Goal: Check status: Check status

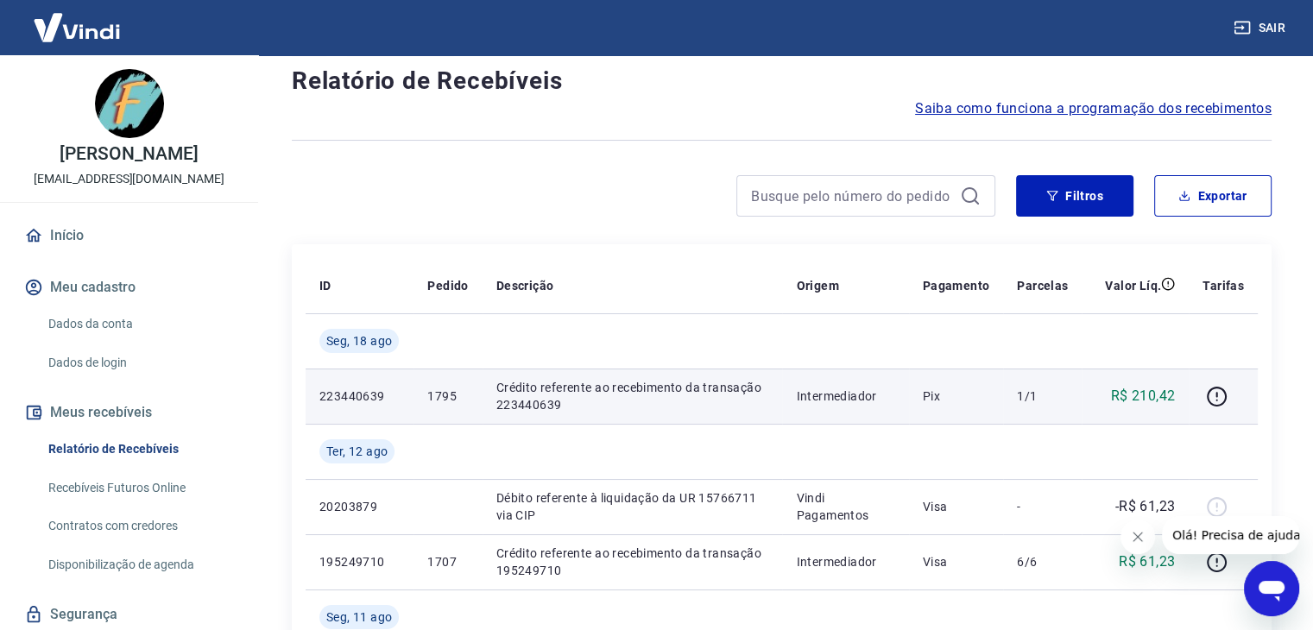
scroll to position [86, 0]
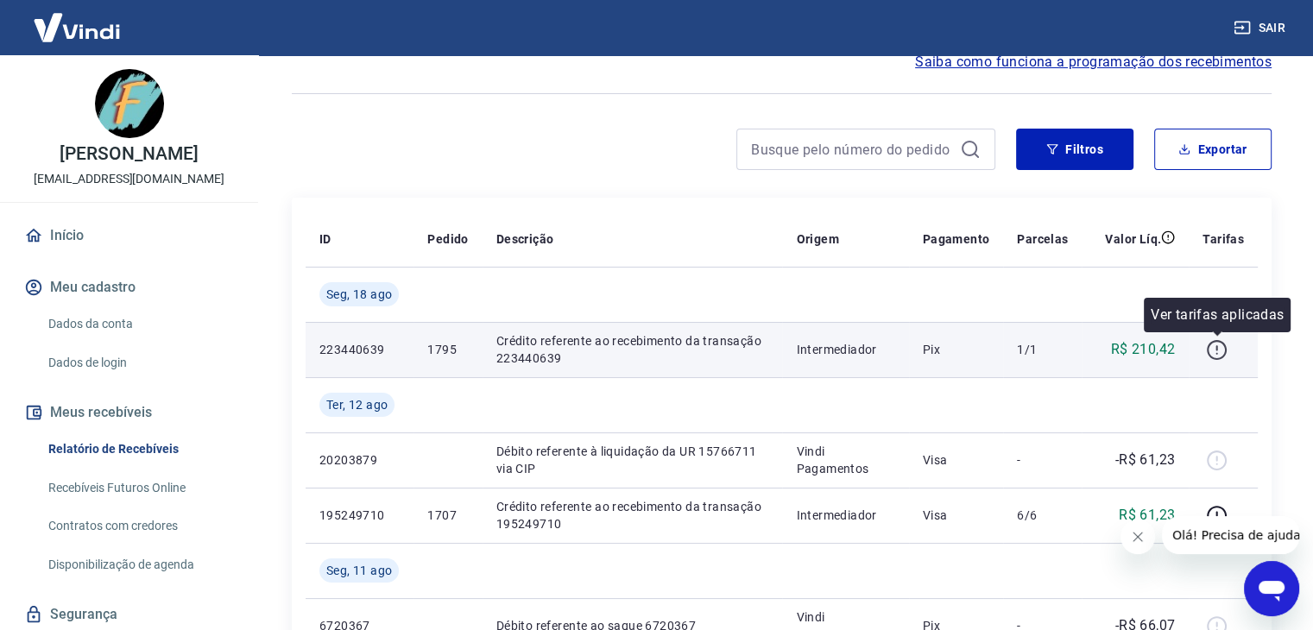
click at [1212, 350] on icon "button" at bounding box center [1217, 350] width 22 height 22
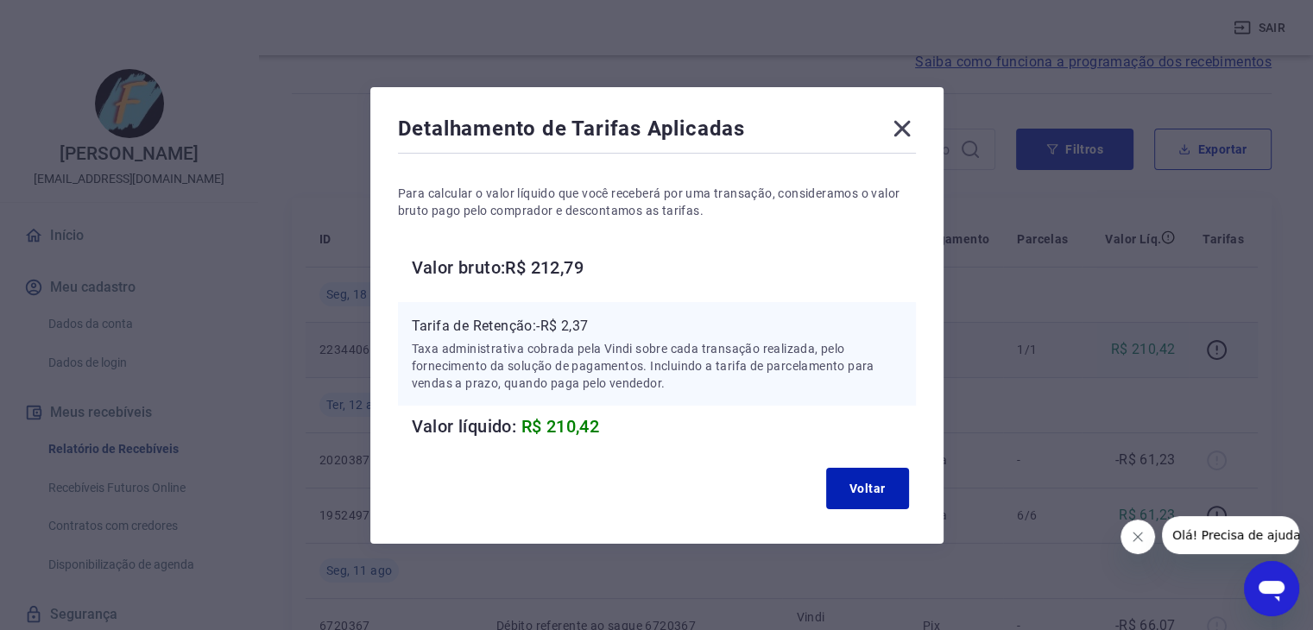
click at [908, 124] on icon at bounding box center [902, 129] width 28 height 28
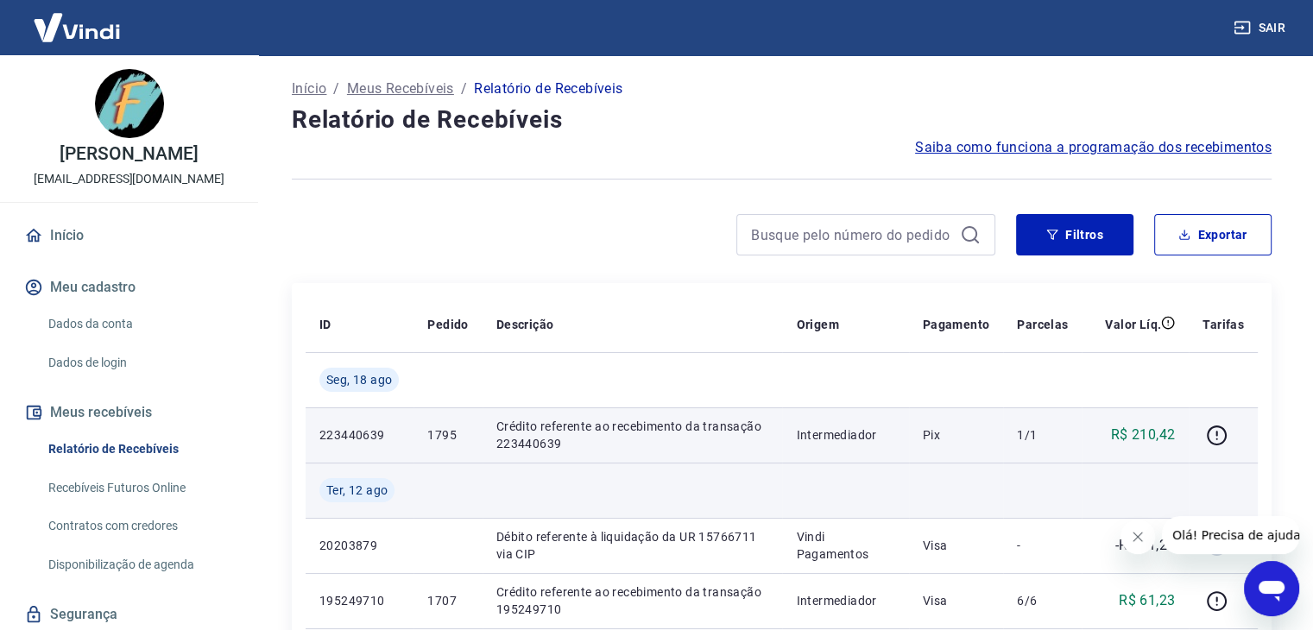
scroll to position [0, 0]
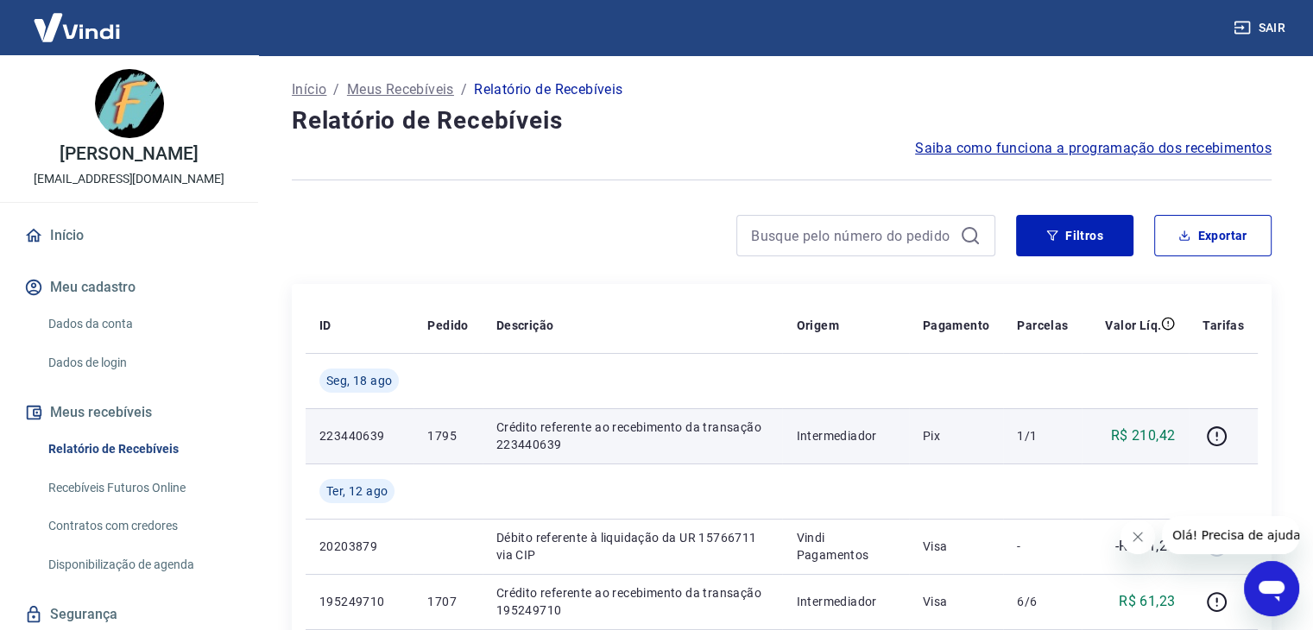
click at [1143, 148] on span "Saiba como funciona a programação dos recebimentos" at bounding box center [1093, 148] width 356 height 21
click at [406, 89] on p "Meus Recebíveis" at bounding box center [400, 89] width 107 height 21
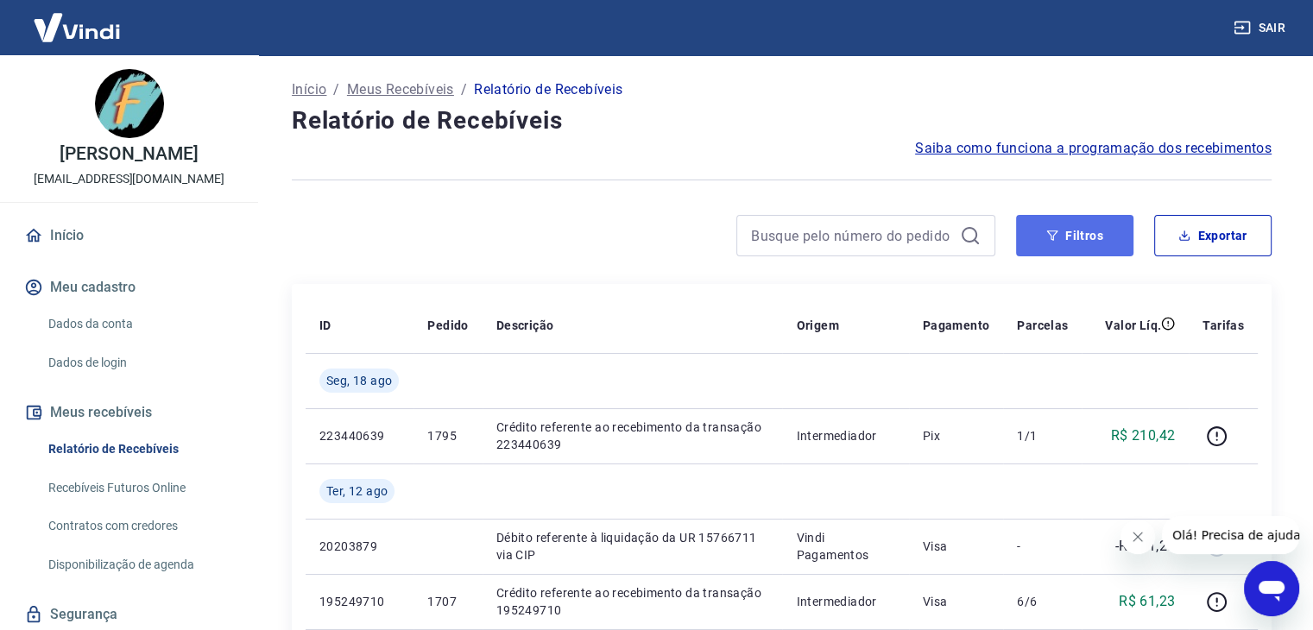
click at [1055, 230] on icon "button" at bounding box center [1052, 236] width 12 height 12
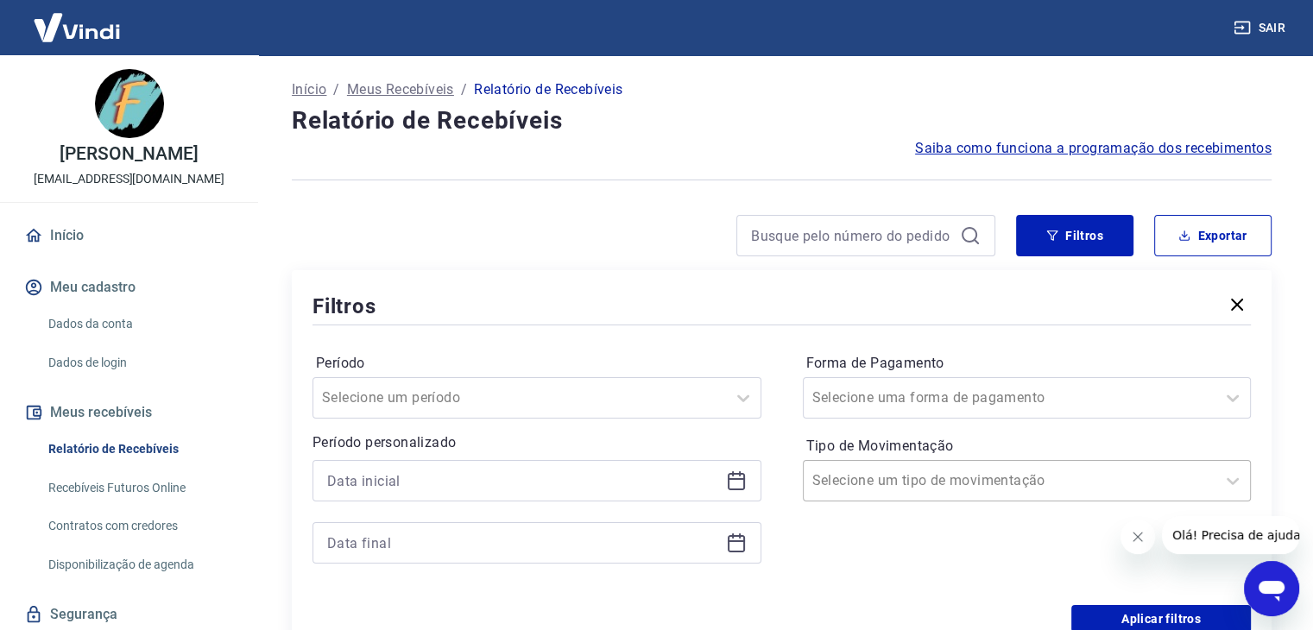
click at [848, 482] on input "Tipo de Movimentação" at bounding box center [899, 480] width 174 height 21
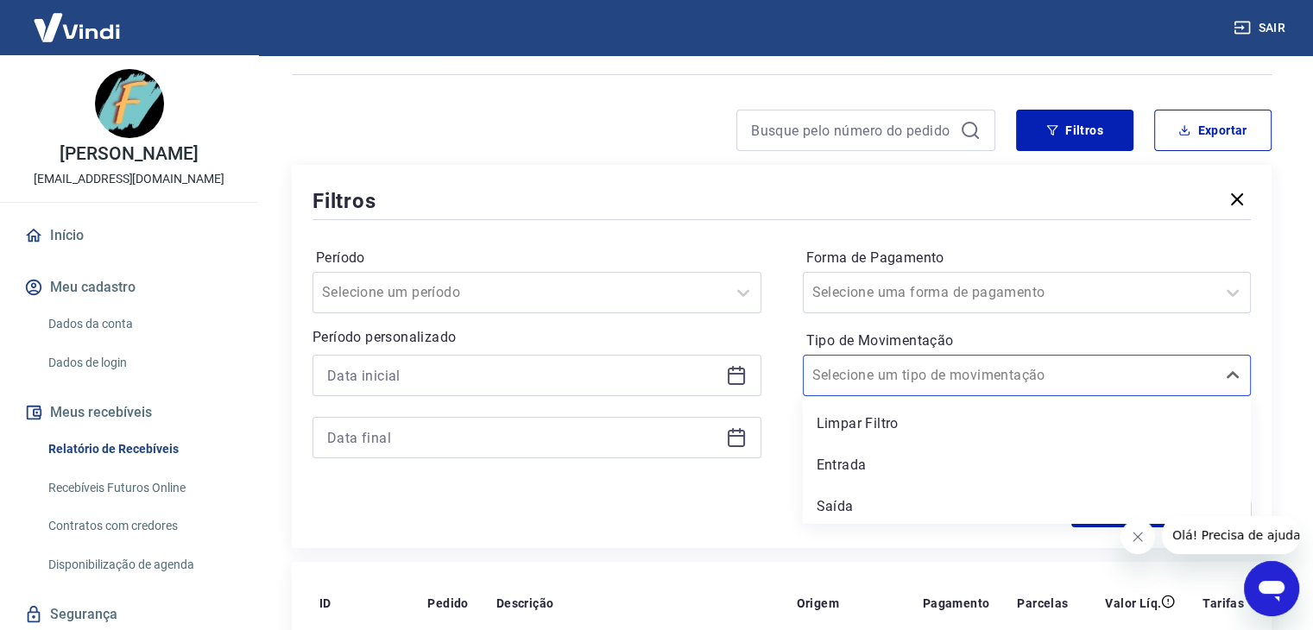
scroll to position [176, 0]
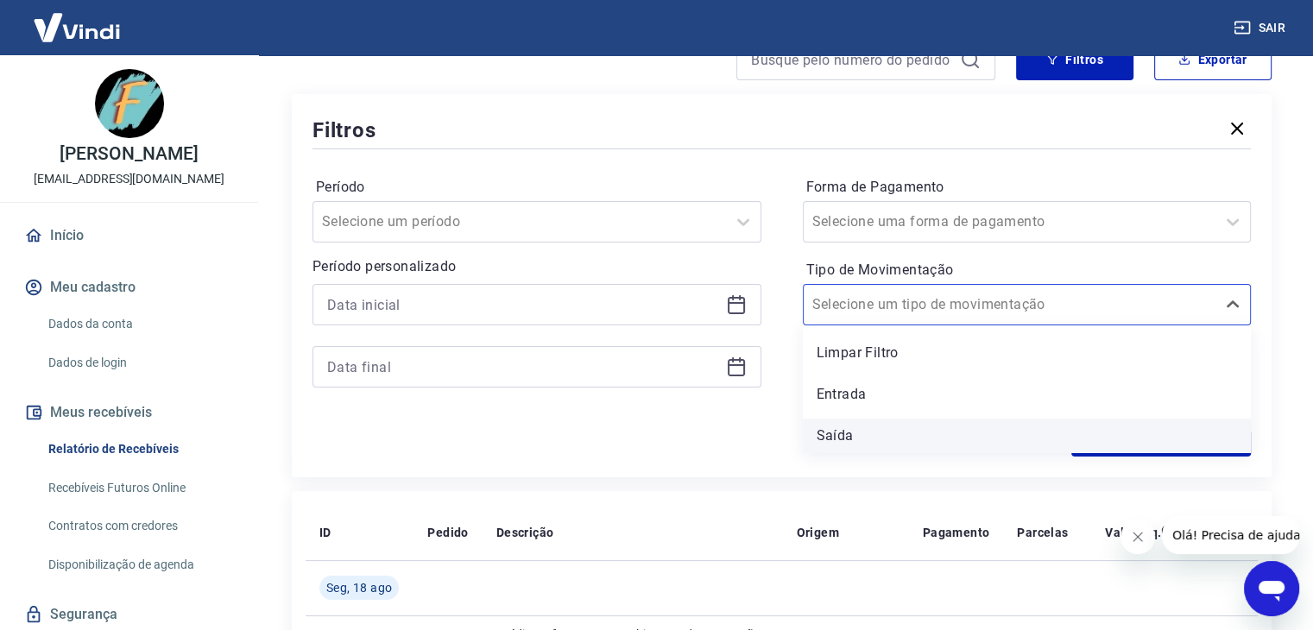
click at [845, 434] on div "Saída" at bounding box center [1027, 436] width 449 height 35
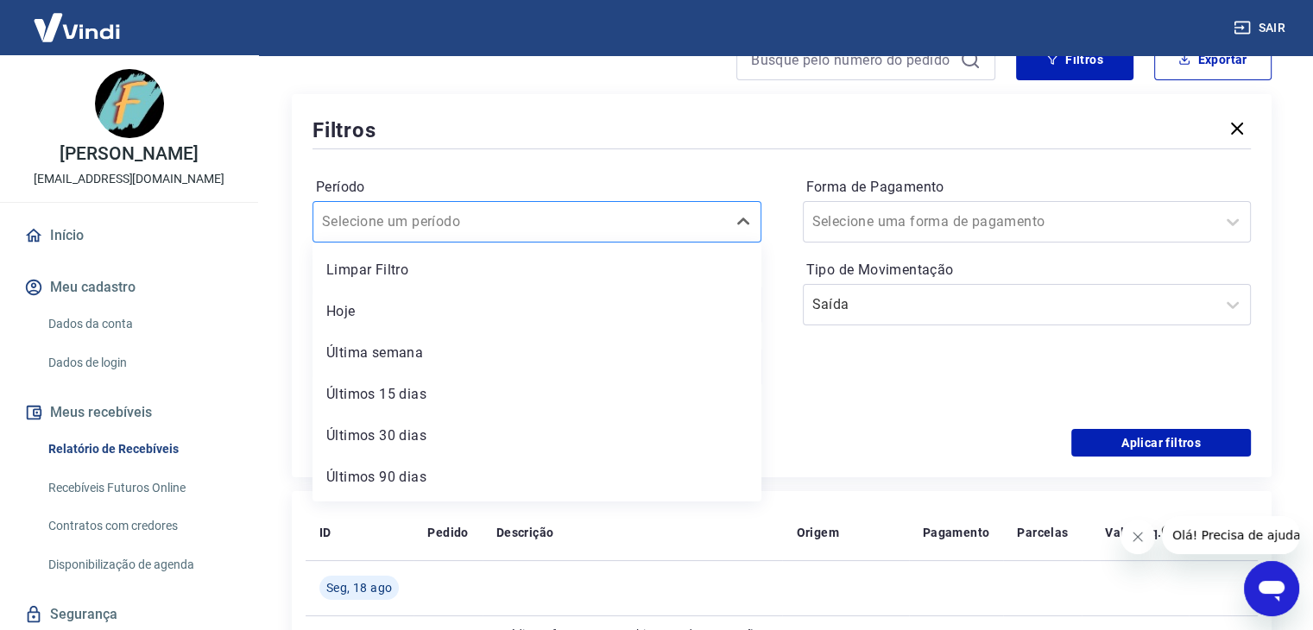
click at [577, 224] on div at bounding box center [519, 222] width 395 height 24
click at [449, 430] on div "Últimos 30 dias" at bounding box center [536, 436] width 449 height 35
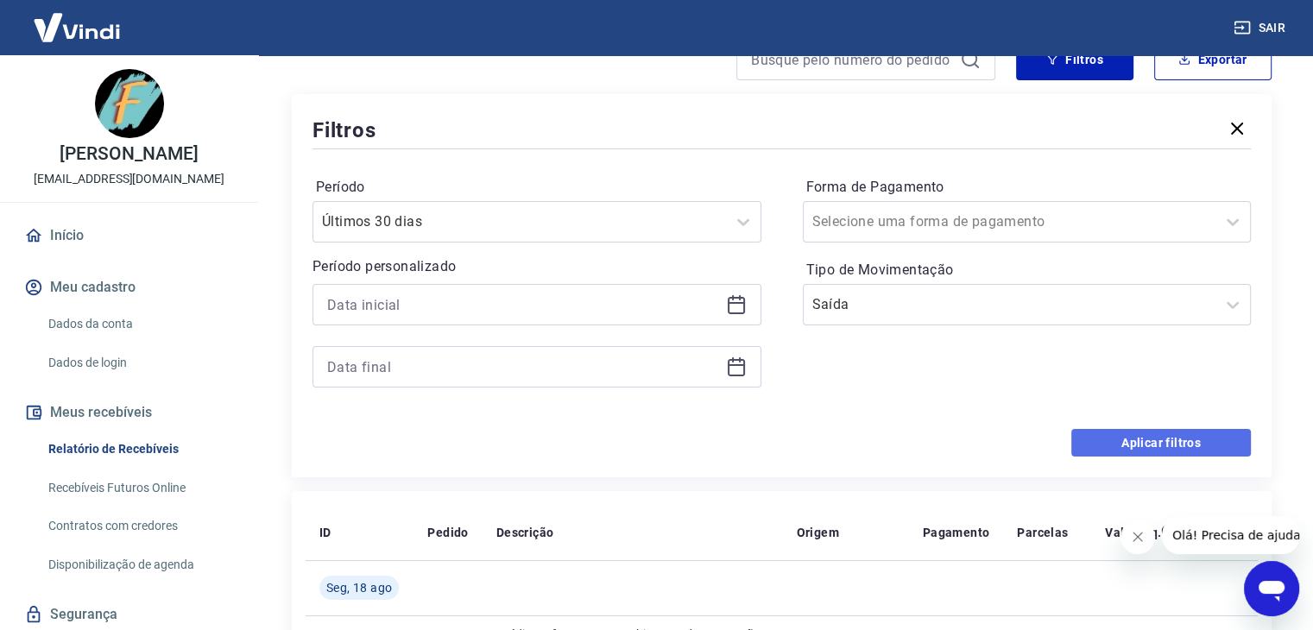
click at [1122, 441] on button "Aplicar filtros" at bounding box center [1161, 443] width 180 height 28
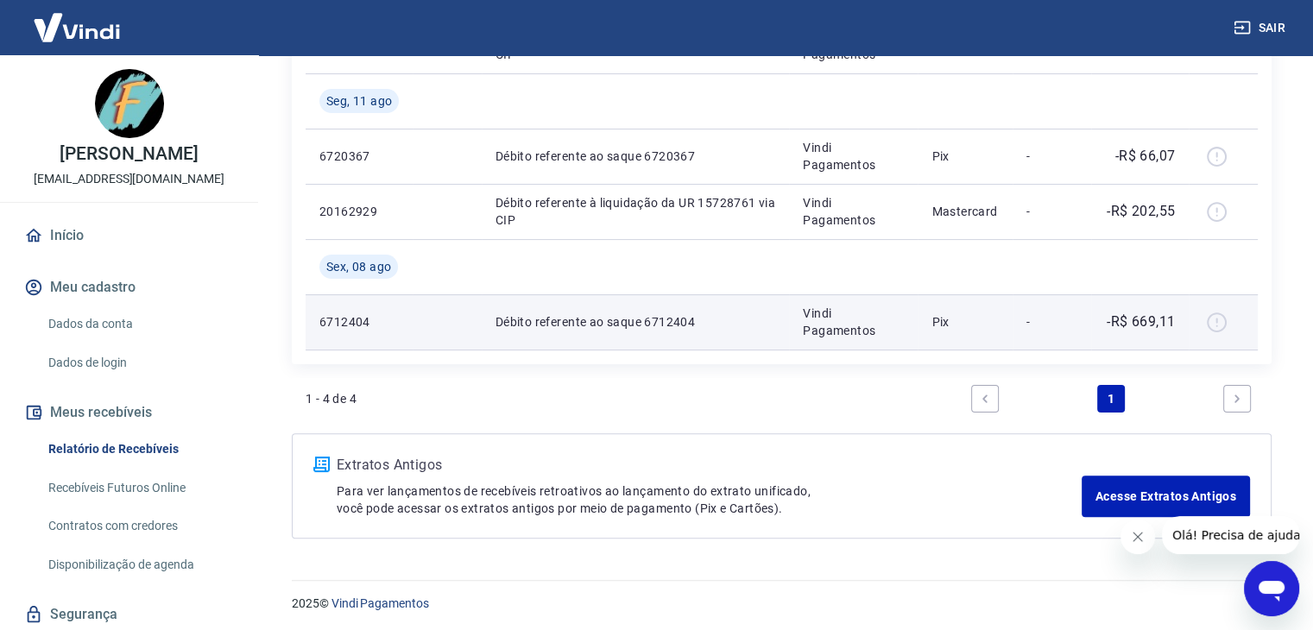
scroll to position [393, 0]
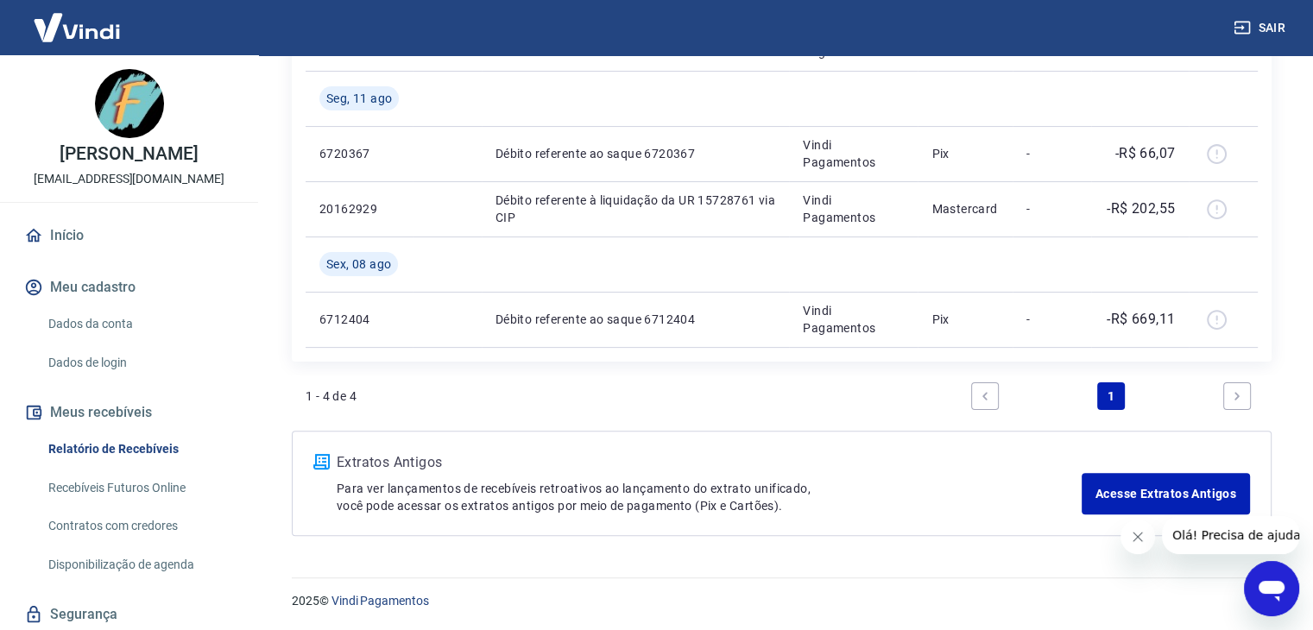
click at [1238, 401] on link "Next page" at bounding box center [1237, 396] width 28 height 28
click at [1229, 394] on link "Next page" at bounding box center [1237, 396] width 28 height 28
click at [1122, 395] on link "1" at bounding box center [1111, 396] width 28 height 28
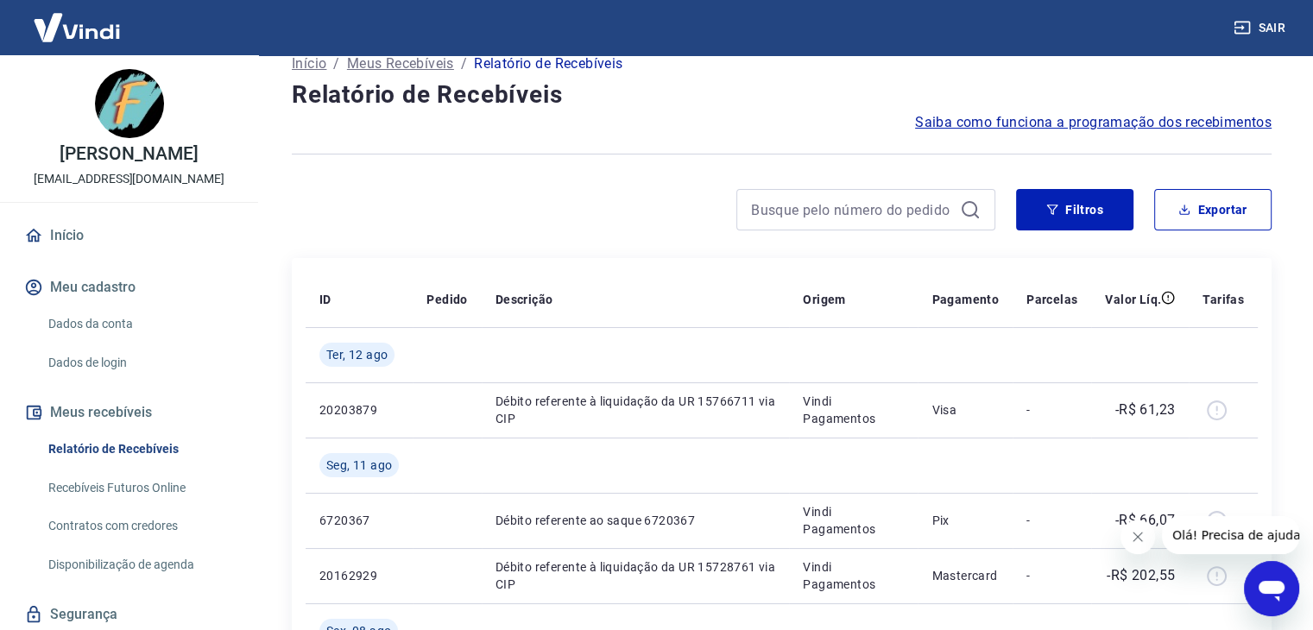
scroll to position [0, 0]
